Goal: Browse casually: Explore the website without a specific task or goal

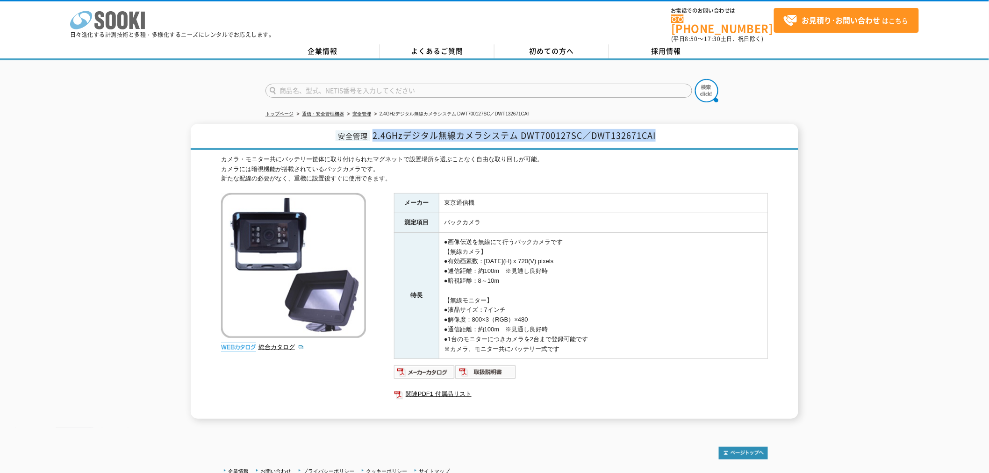
click at [129, 25] on polygon at bounding box center [134, 20] width 11 height 17
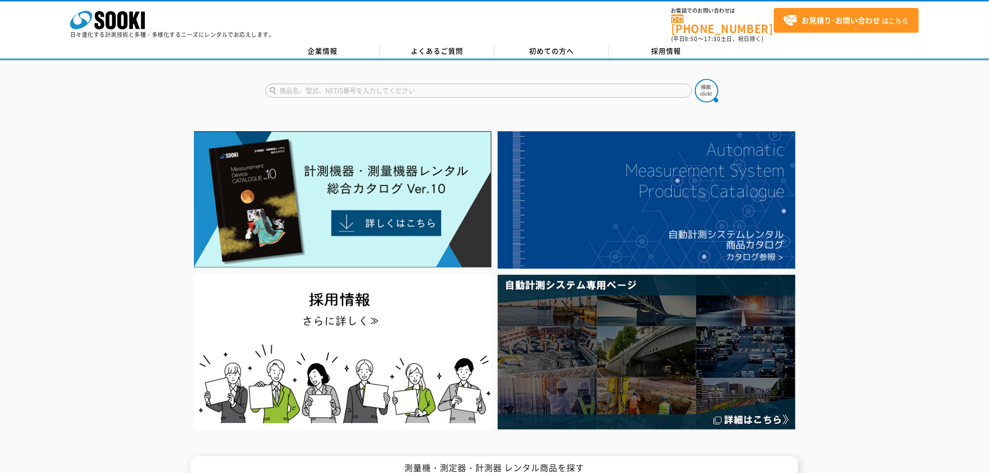
click at [90, 128] on div at bounding box center [494, 280] width 989 height 304
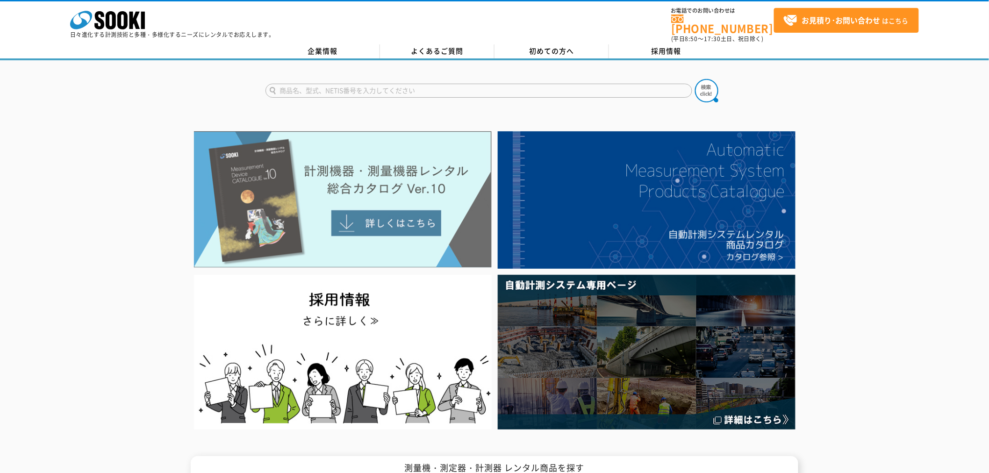
click at [292, 179] on img at bounding box center [343, 199] width 298 height 136
drag, startPoint x: 214, startPoint y: 170, endPoint x: 201, endPoint y: 164, distance: 13.6
click at [257, 200] on img at bounding box center [343, 199] width 298 height 136
